Goal: Navigation & Orientation: Find specific page/section

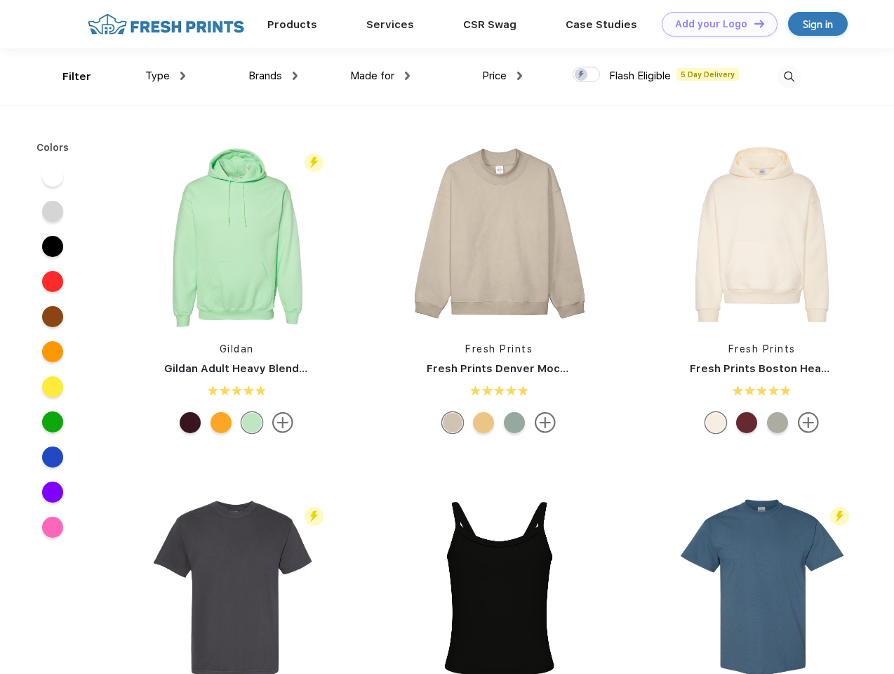
click at [715, 24] on link "Add your Logo Design Tool" at bounding box center [720, 24] width 116 height 25
click at [0, 0] on div "Design Tool" at bounding box center [0, 0] width 0 height 0
click at [753, 23] on link "Add your Logo Design Tool" at bounding box center [720, 24] width 116 height 25
click at [67, 77] on div "Filter" at bounding box center [76, 77] width 29 height 16
click at [166, 76] on span "Type" at bounding box center [157, 75] width 25 height 13
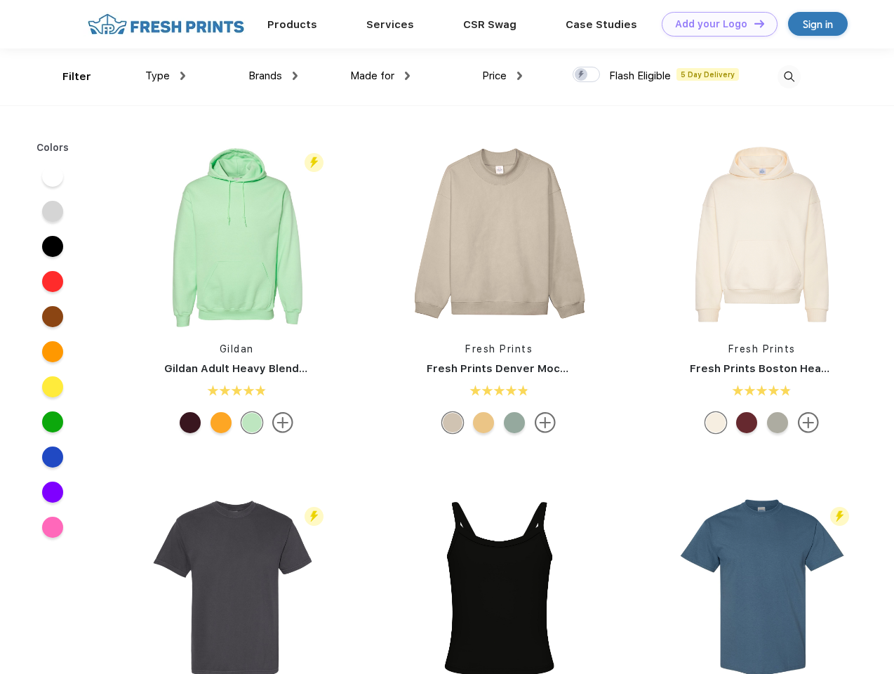
click at [273, 76] on span "Brands" at bounding box center [265, 75] width 34 height 13
click at [380, 76] on span "Made for" at bounding box center [372, 75] width 44 height 13
click at [503, 76] on span "Price" at bounding box center [494, 75] width 25 height 13
click at [587, 75] on div at bounding box center [586, 74] width 27 height 15
click at [582, 75] on input "checkbox" at bounding box center [577, 70] width 9 height 9
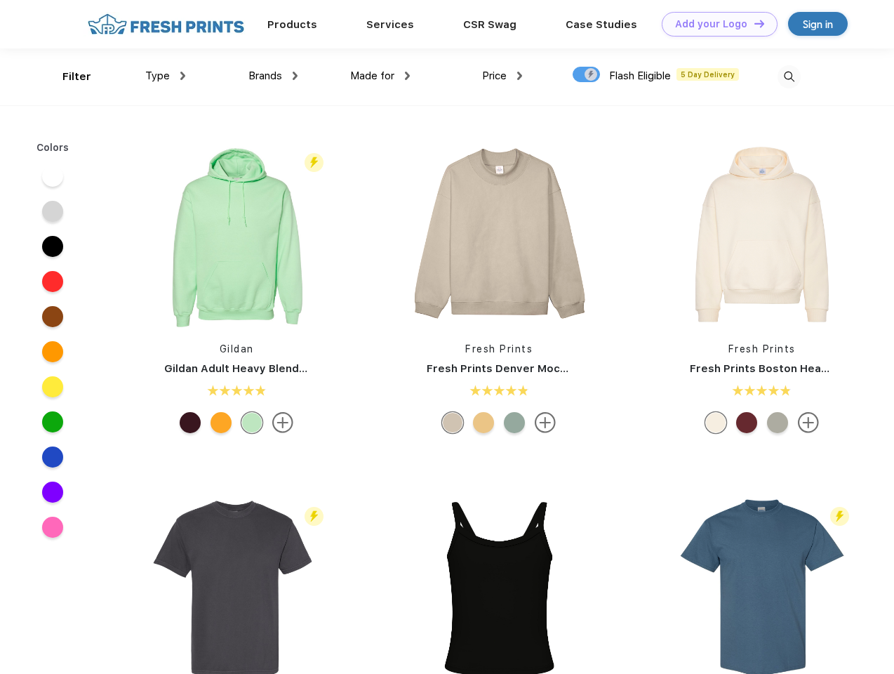
click at [789, 77] on img at bounding box center [789, 76] width 23 height 23
